Goal: Task Accomplishment & Management: Use online tool/utility

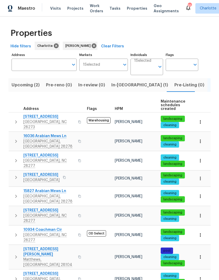
scroll to position [209, 0]
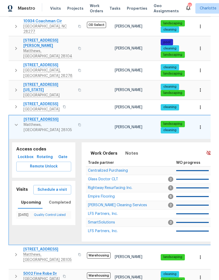
click at [56, 117] on span "[STREET_ADDRESS]" at bounding box center [49, 119] width 51 height 5
click at [16, 122] on icon "button" at bounding box center [16, 125] width 6 height 6
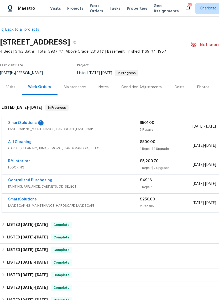
click at [22, 124] on link "SmartSolutions" at bounding box center [22, 123] width 29 height 4
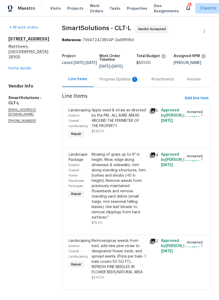
click at [134, 83] on div "Progress Updates 1" at bounding box center [118, 79] width 51 height 15
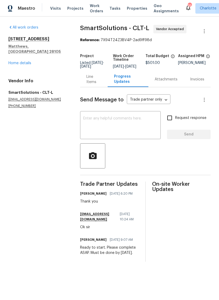
click at [97, 85] on div "Line Items" at bounding box center [93, 79] width 15 height 10
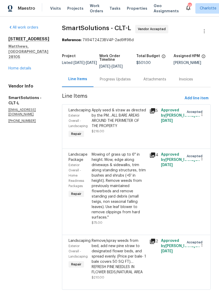
click at [19, 67] on link "Home details" at bounding box center [19, 69] width 23 height 4
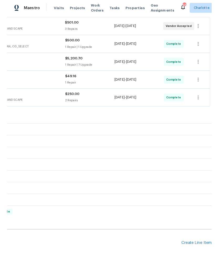
scroll to position [99, 78]
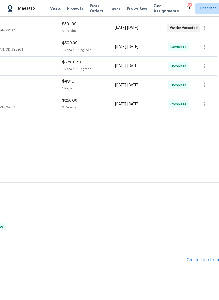
click at [200, 261] on div "Create Line Item" at bounding box center [202, 260] width 32 height 5
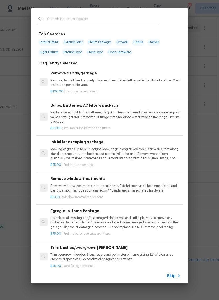
click at [113, 23] on input "text" at bounding box center [102, 20] width 111 height 8
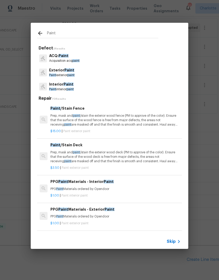
type input "Paint"
click at [81, 89] on div "Interior Paint Paint interior paint" at bounding box center [109, 87] width 145 height 14
click at [72, 88] on span "paint" at bounding box center [69, 89] width 7 height 3
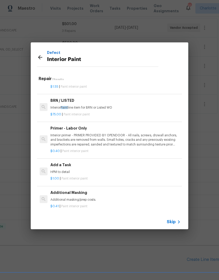
scroll to position [89, 0]
click at [87, 171] on p "HPM to detail" at bounding box center [115, 172] width 130 height 4
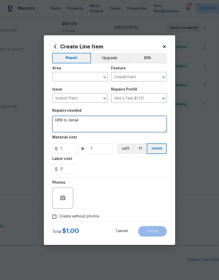
click at [61, 120] on textarea "HPM to detail" at bounding box center [109, 124] width 114 height 17
click at [57, 122] on textarea "HPM to detail" at bounding box center [109, 124] width 114 height 17
click at [72, 126] on textarea "Paint baseboard/shoe molding on the main level + the basement kitchenette/bathr…" at bounding box center [109, 124] width 114 height 17
type textarea "Paint baseboard/shoe molding on the main level + the basement kitchenette/bathr…"
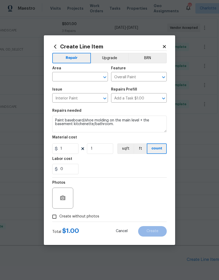
click at [75, 82] on span "Area ​" at bounding box center [80, 73] width 56 height 21
click at [74, 79] on input "text" at bounding box center [72, 77] width 41 height 8
click at [83, 99] on li "Interior Overall" at bounding box center [80, 97] width 56 height 9
type input "Interior Overall"
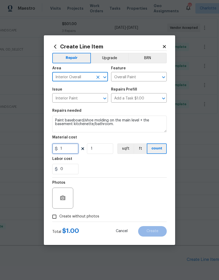
click at [71, 151] on input "1" at bounding box center [65, 149] width 26 height 10
type input "150"
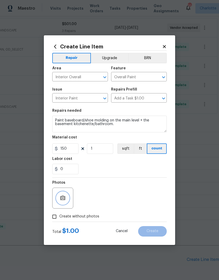
click at [63, 203] on button "button" at bounding box center [62, 198] width 13 height 13
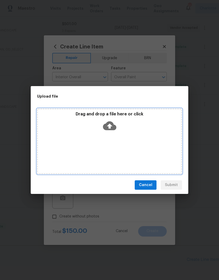
click at [109, 129] on icon at bounding box center [109, 126] width 13 height 9
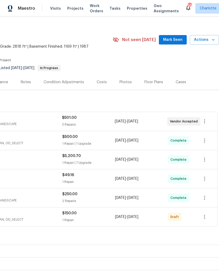
scroll to position [5, 78]
click at [207, 218] on icon "button" at bounding box center [204, 217] width 6 height 6
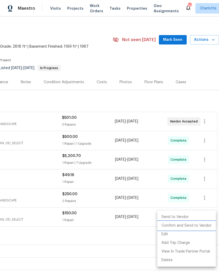
click at [201, 227] on li "Confirm and Send to Vendor" at bounding box center [186, 226] width 58 height 9
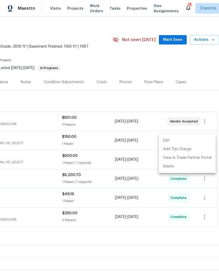
click at [138, 61] on div at bounding box center [109, 140] width 219 height 280
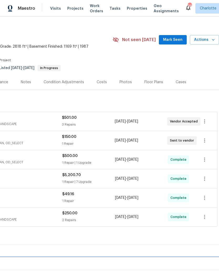
click at [152, 267] on div "LISTED 6/26/25 - 7/3/25 Complete" at bounding box center [70, 264] width 296 height 13
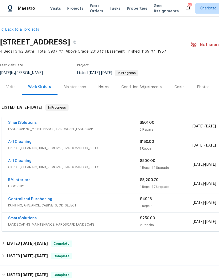
scroll to position [0, 0]
click at [25, 143] on link "A-1 Cleaning" at bounding box center [19, 142] width 23 height 4
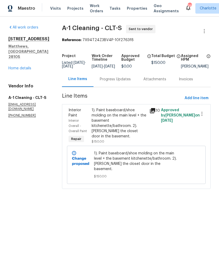
click at [118, 82] on div "Progress Updates" at bounding box center [115, 79] width 31 height 5
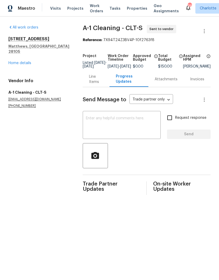
click at [119, 131] on textarea at bounding box center [122, 126] width 72 height 18
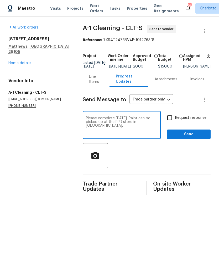
click at [122, 124] on textarea "Please complete on Thursday. Paint can be picked up at the PPD store in Matthew…" at bounding box center [122, 126] width 72 height 18
click at [121, 126] on textarea "Please complete on Thursday. Paint can be picked up at the PPD store in Matthew…" at bounding box center [122, 126] width 72 height 18
type textarea "Please complete on Thursday. Paint can be picked up at the PPG store in Matthew…"
click at [173, 122] on input "Request response" at bounding box center [169, 117] width 11 height 11
checkbox input "true"
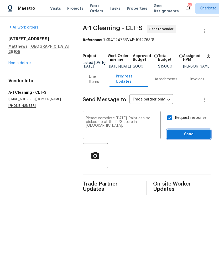
click at [198, 138] on span "Send" at bounding box center [188, 134] width 35 height 7
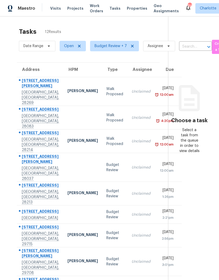
scroll to position [-1, 0]
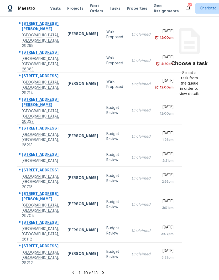
scroll to position [70, 0]
click at [102, 272] on icon at bounding box center [103, 273] width 2 height 3
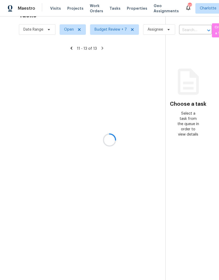
scroll to position [17, 0]
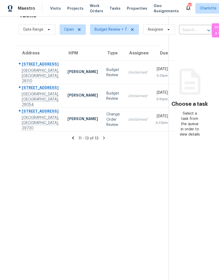
click at [72, 137] on icon at bounding box center [73, 138] width 2 height 3
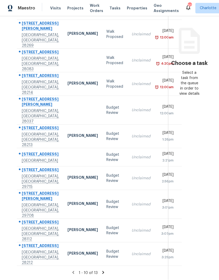
scroll to position [0, 0]
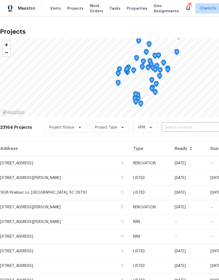
click at [182, 126] on input "text" at bounding box center [191, 128] width 60 height 8
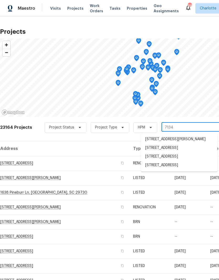
type input "7134 r"
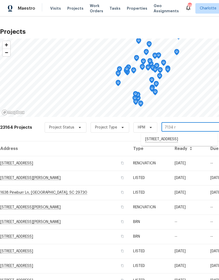
click at [175, 139] on li "7134 Rollingridge Dr, Charlotte, NC 28211" at bounding box center [179, 139] width 76 height 9
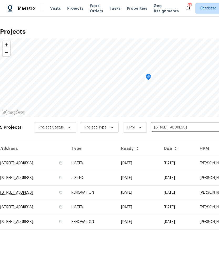
click at [57, 165] on td "7134 Rollingridge Dr, Charlotte, NC 28211" at bounding box center [33, 163] width 67 height 15
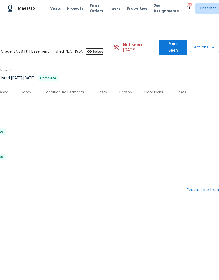
scroll to position [0, 78]
click at [204, 188] on div "Create Line Item" at bounding box center [202, 190] width 32 height 5
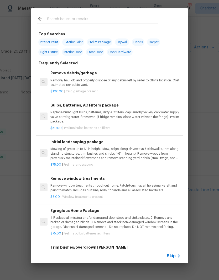
click at [103, 19] on input "text" at bounding box center [102, 20] width 111 height 8
type input "Land"
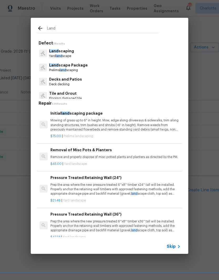
click at [70, 52] on p "Land scaping" at bounding box center [61, 51] width 25 height 6
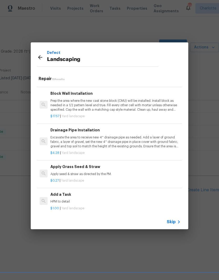
scroll to position [363, 0]
click at [43, 56] on icon at bounding box center [40, 57] width 6 height 6
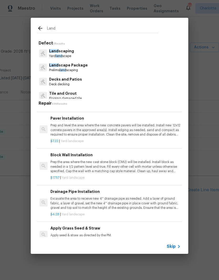
click at [89, 28] on input "Land" at bounding box center [102, 29] width 111 height 8
type input "L"
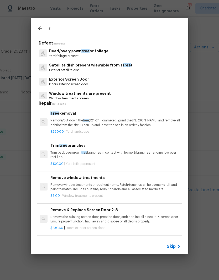
scroll to position [0, 0]
type input "T"
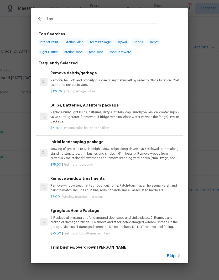
type input "Land"
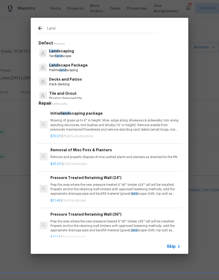
click at [71, 50] on p "Land scaping" at bounding box center [61, 51] width 25 height 6
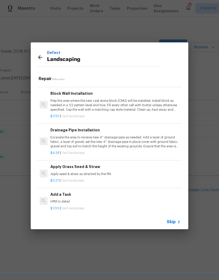
scroll to position [363, 0]
click at [75, 200] on p "HPM to detail" at bounding box center [115, 202] width 130 height 4
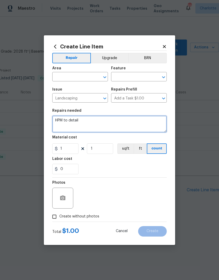
click at [57, 117] on textarea "HPM to detail" at bounding box center [109, 124] width 114 height 17
click at [56, 117] on textarea "HPM to detail" at bounding box center [109, 124] width 114 height 17
click at [58, 121] on textarea "HPM to detail" at bounding box center [109, 124] width 114 height 17
type textarea "Plant a small tree in the front left flower bed (next to the garage)."
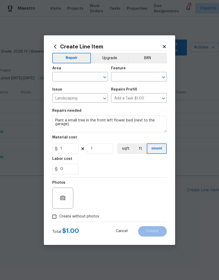
click at [73, 79] on input "text" at bounding box center [72, 77] width 41 height 8
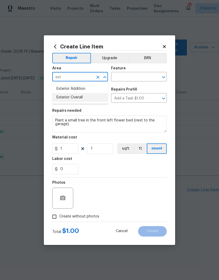
click at [82, 100] on li "Exterior Overall" at bounding box center [80, 97] width 56 height 9
type input "Exterior Overall"
click at [139, 77] on input "text" at bounding box center [131, 77] width 41 height 8
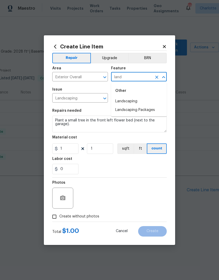
click at [137, 101] on li "Landscaping" at bounding box center [139, 101] width 56 height 9
type input "Landscaping"
click at [109, 58] on button "Upgrade" at bounding box center [109, 58] width 37 height 10
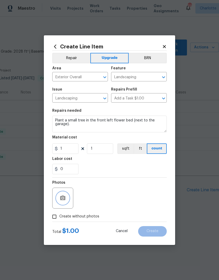
click at [63, 200] on icon "button" at bounding box center [62, 198] width 6 height 6
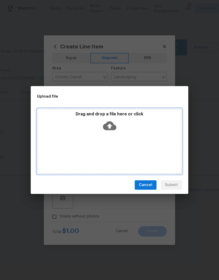
click at [111, 126] on icon at bounding box center [109, 125] width 13 height 13
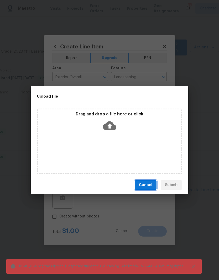
click at [147, 185] on span "Cancel" at bounding box center [145, 185] width 13 height 7
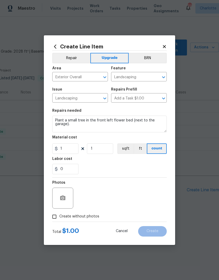
click at [134, 169] on div "0" at bounding box center [109, 169] width 114 height 10
click at [72, 149] on input "1" at bounding box center [65, 149] width 26 height 10
type input "100"
click at [66, 198] on button "button" at bounding box center [62, 198] width 13 height 13
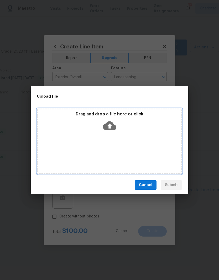
click at [112, 126] on icon at bounding box center [109, 125] width 13 height 13
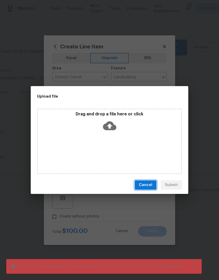
click at [151, 187] on span "Cancel" at bounding box center [145, 185] width 13 height 7
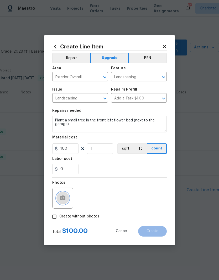
click at [66, 196] on button "button" at bounding box center [62, 198] width 13 height 13
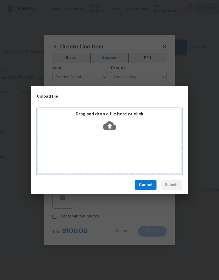
click at [109, 128] on icon at bounding box center [109, 125] width 13 height 13
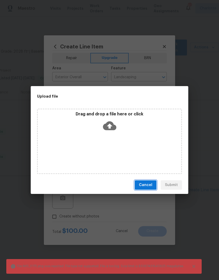
click at [150, 189] on button "Cancel" at bounding box center [145, 186] width 22 height 10
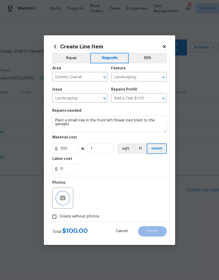
click at [66, 197] on button "button" at bounding box center [62, 198] width 13 height 13
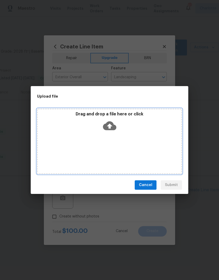
click at [113, 128] on icon at bounding box center [109, 126] width 13 height 9
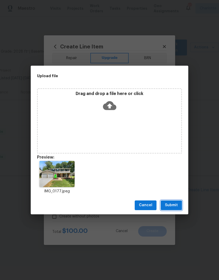
click at [175, 204] on span "Submit" at bounding box center [171, 205] width 13 height 7
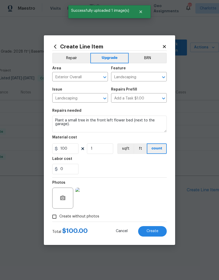
click at [155, 231] on span "Create" at bounding box center [152, 232] width 12 height 4
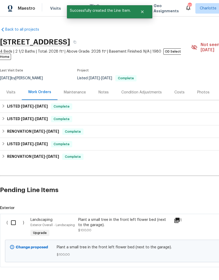
scroll to position [0, 0]
click at [15, 218] on input "checkbox" at bounding box center [15, 223] width 15 height 11
checkbox input "true"
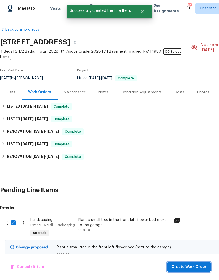
click at [191, 263] on button "Create Work Order" at bounding box center [188, 268] width 43 height 10
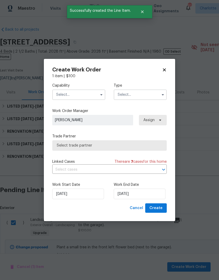
click at [76, 95] on input "text" at bounding box center [78, 95] width 53 height 10
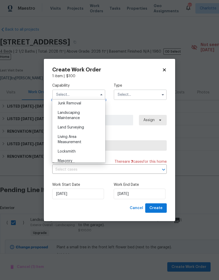
scroll to position [338, 0]
click at [89, 114] on div "Landscaping Maintenance" at bounding box center [78, 116] width 50 height 15
type input "Landscaping Maintenance"
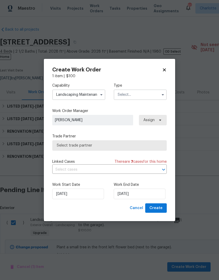
click at [140, 94] on input "text" at bounding box center [139, 95] width 53 height 10
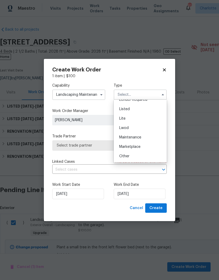
scroll to position [48, 0]
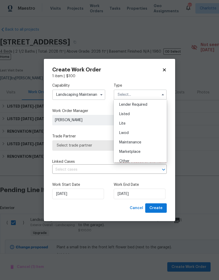
click at [140, 117] on div "Listed" at bounding box center [140, 114] width 50 height 9
type input "Listed"
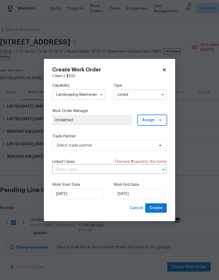
click at [160, 117] on span "Assign" at bounding box center [151, 120] width 29 height 10
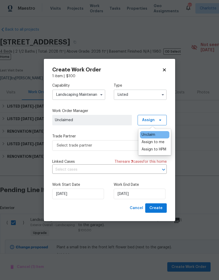
click at [160, 142] on div "Assign to me" at bounding box center [152, 142] width 23 height 5
click at [117, 131] on div "Capability Landscaping Maintenance Type Listed Work Order Manager Ryan Craven A…" at bounding box center [109, 141] width 114 height 125
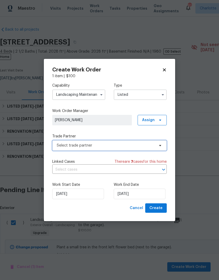
click at [154, 147] on span "Select trade partner" at bounding box center [106, 145] width 98 height 5
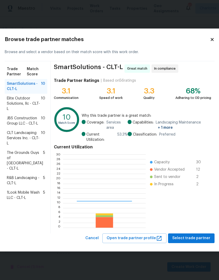
scroll to position [73, 82]
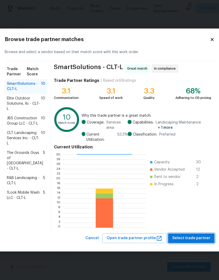
click at [193, 236] on span "Select trade partner" at bounding box center [191, 238] width 38 height 7
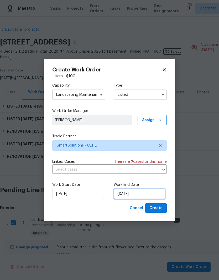
click at [143, 195] on input "8/13/2025" at bounding box center [139, 194] width 52 height 10
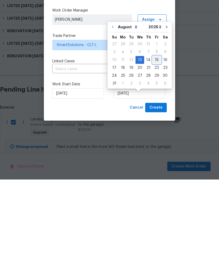
click at [155, 157] on div "15" at bounding box center [156, 160] width 8 height 7
type input "8/15/2025"
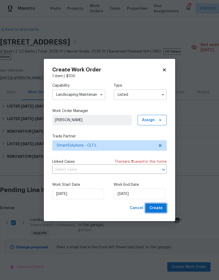
click at [156, 212] on button "Create" at bounding box center [155, 209] width 21 height 10
checkbox input "false"
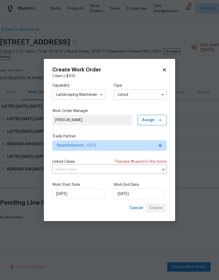
scroll to position [0, 0]
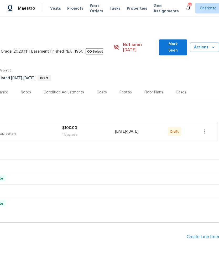
scroll to position [0, 78]
click at [205, 129] on icon "button" at bounding box center [204, 132] width 6 height 6
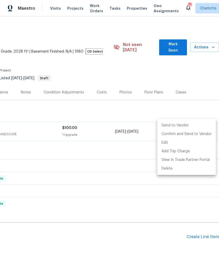
scroll to position [1, 0]
click at [195, 136] on li "Confirm and Send to Vendor" at bounding box center [186, 134] width 58 height 9
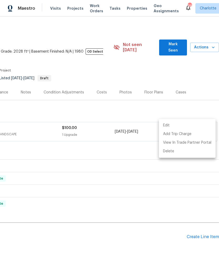
click at [168, 234] on div at bounding box center [109, 140] width 219 height 280
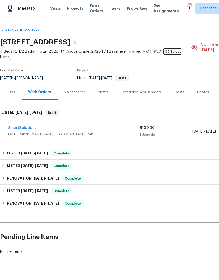
scroll to position [0, 0]
click at [18, 126] on link "SmartSolutions" at bounding box center [22, 128] width 29 height 4
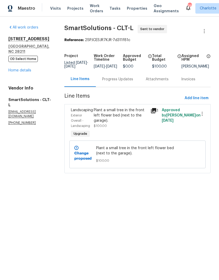
click at [119, 82] on div "Progress Updates" at bounding box center [117, 79] width 31 height 5
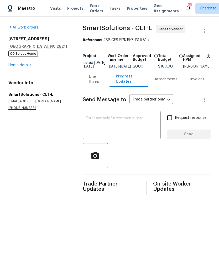
click at [100, 100] on div "Send Message to Trade partner only Trade partner only ​" at bounding box center [140, 100] width 115 height 13
click at [96, 82] on div "Line Items" at bounding box center [96, 79] width 14 height 10
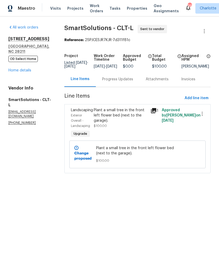
click at [126, 82] on div "Progress Updates" at bounding box center [117, 79] width 31 height 5
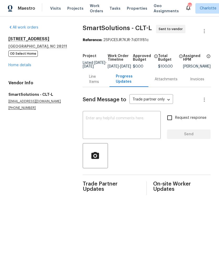
click at [126, 130] on textarea at bounding box center [122, 126] width 72 height 18
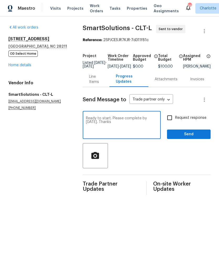
type textarea "Ready to start. Please complete by Friday. Thanks"
click at [170, 120] on input "Request response" at bounding box center [169, 117] width 11 height 11
checkbox input "true"
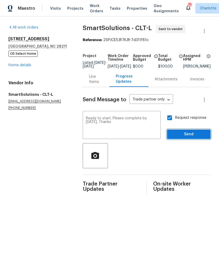
click at [189, 136] on span "Send" at bounding box center [188, 134] width 35 height 7
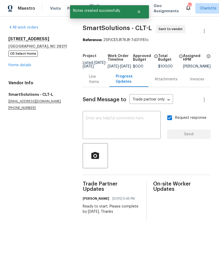
click at [25, 9] on span "Maestro" at bounding box center [26, 8] width 17 height 5
